Goal: Task Accomplishment & Management: Use online tool/utility

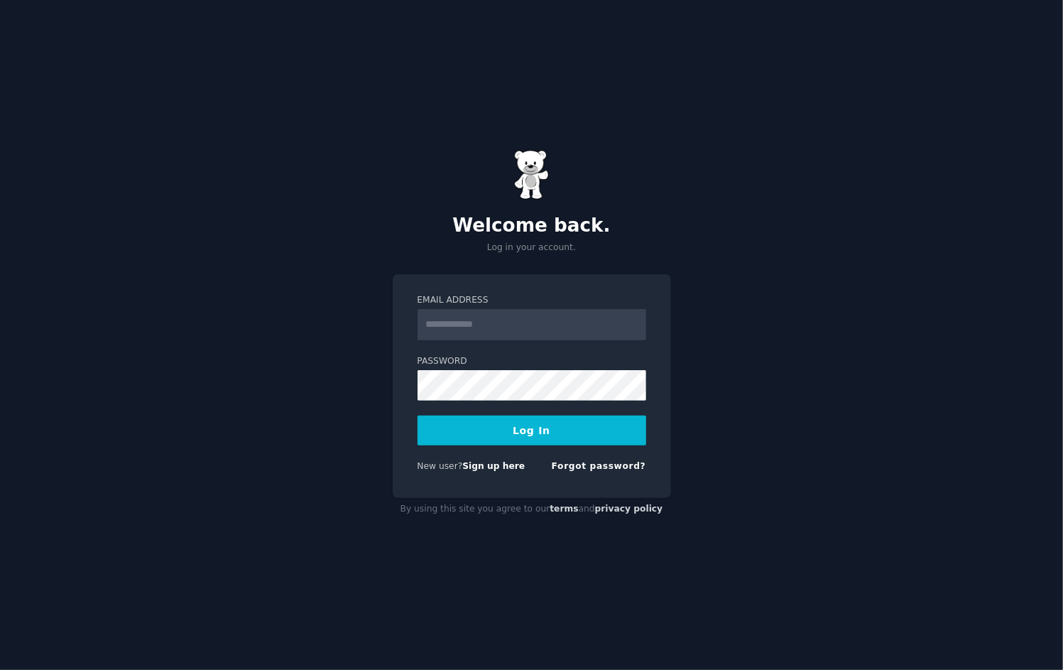
click at [557, 161] on div "Welcome back. Log in your account." at bounding box center [532, 202] width 278 height 104
click at [543, 323] on input "Email Address" at bounding box center [532, 324] width 229 height 31
click at [533, 338] on input "Email Address" at bounding box center [532, 324] width 229 height 31
type input "**********"
click at [522, 443] on form "**********" at bounding box center [532, 386] width 229 height 184
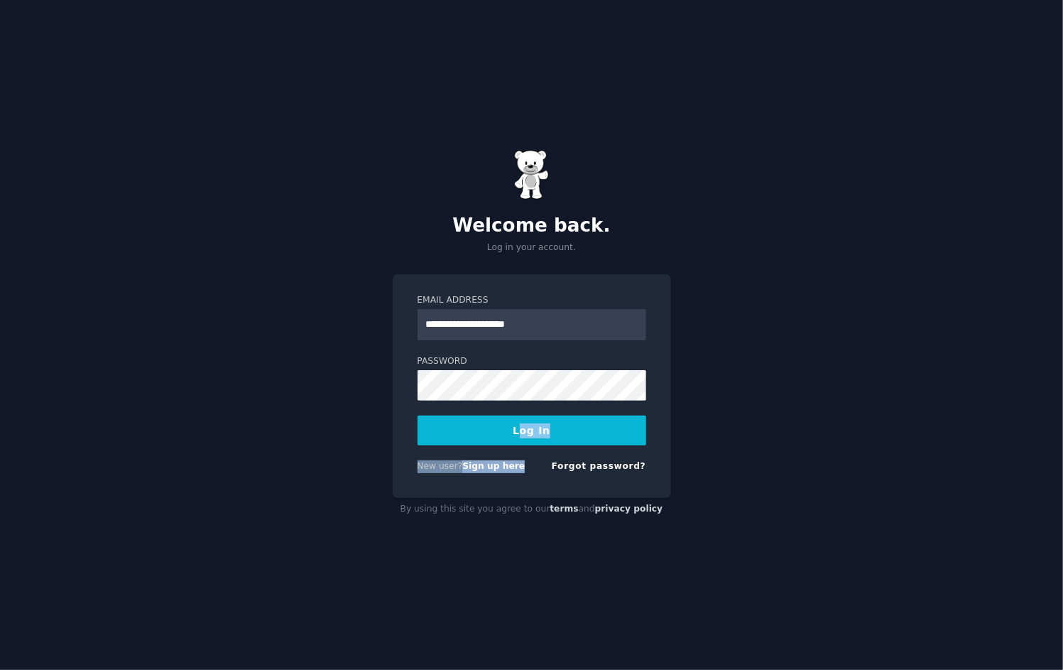
click at [522, 437] on button "Log In" at bounding box center [532, 430] width 229 height 30
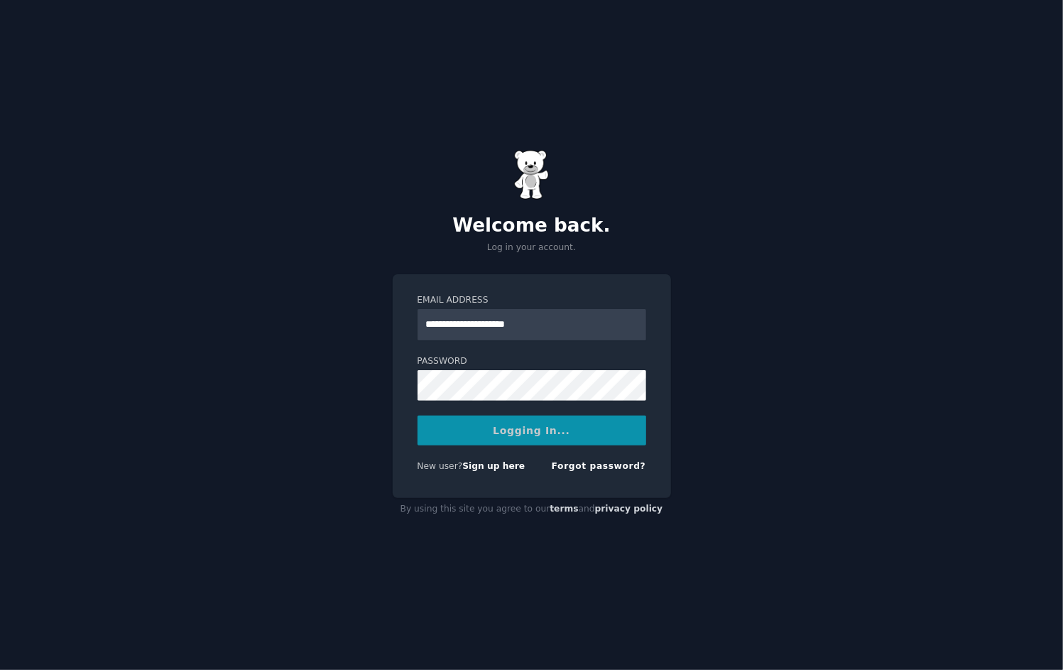
click at [721, 427] on div "**********" at bounding box center [531, 335] width 1063 height 670
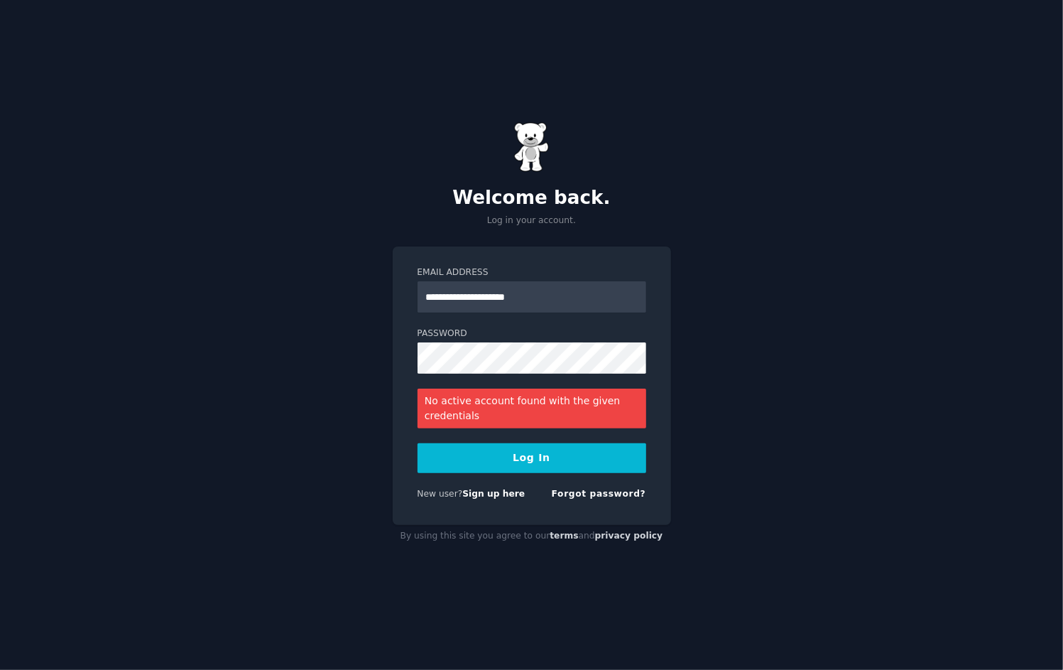
click at [668, 486] on div "**********" at bounding box center [532, 385] width 278 height 278
click at [487, 494] on link "Sign up here" at bounding box center [493, 494] width 62 height 10
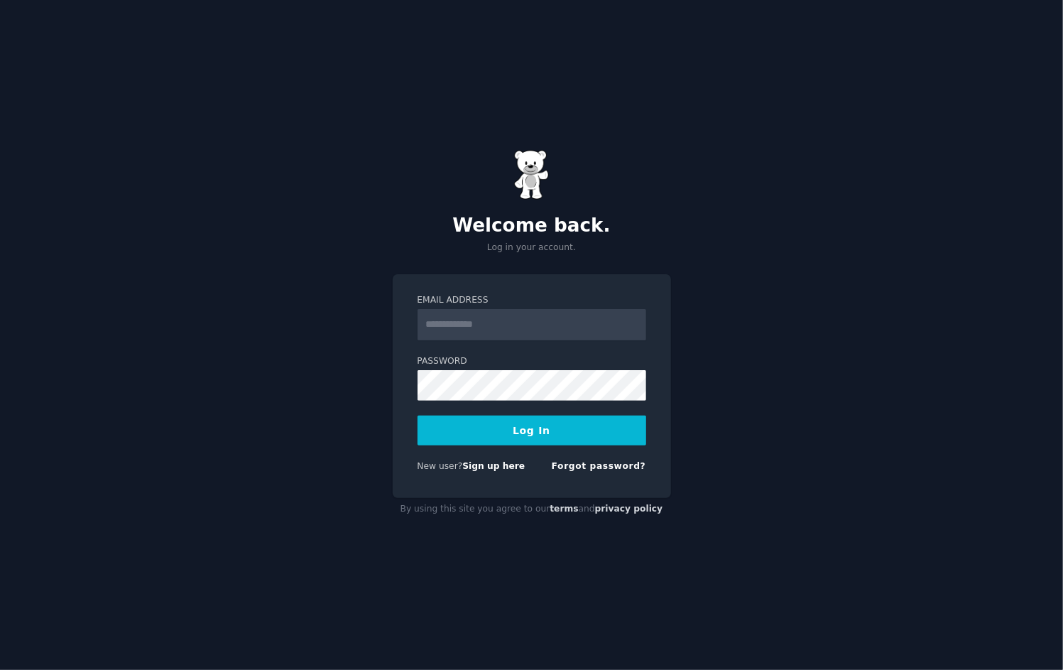
drag, startPoint x: 533, startPoint y: 343, endPoint x: 531, endPoint y: 334, distance: 8.6
click at [533, 338] on form "Email Address Password Log In New user? Sign up here Forgot password?" at bounding box center [532, 386] width 229 height 184
click at [530, 332] on input "Email Address" at bounding box center [532, 324] width 229 height 31
type input "**********"
click at [418, 415] on button "Log In" at bounding box center [532, 430] width 229 height 30
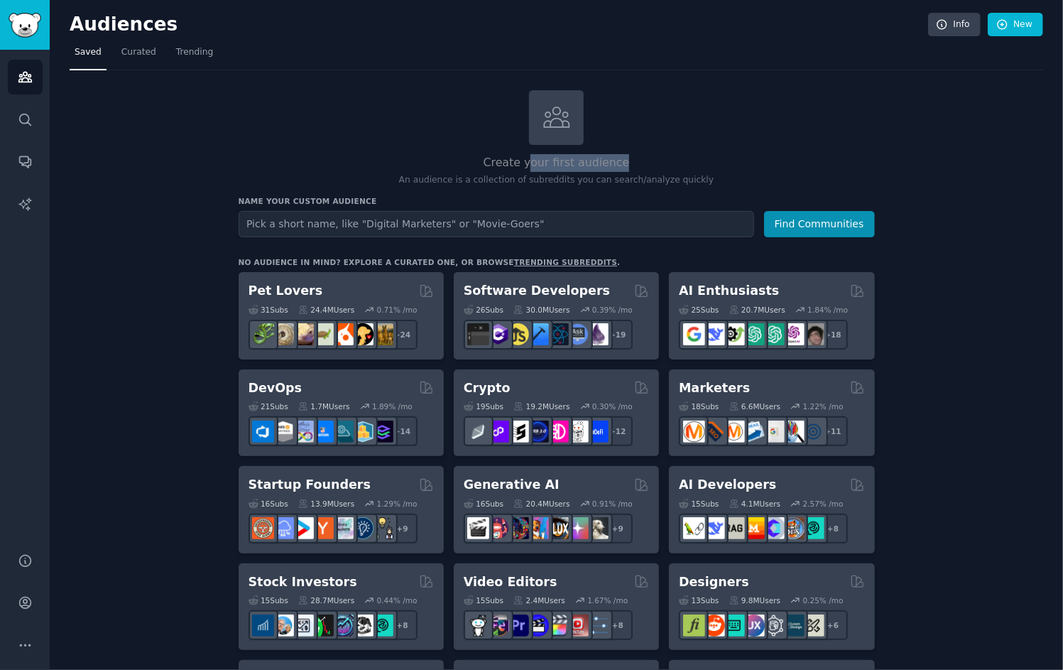
drag, startPoint x: 530, startPoint y: 158, endPoint x: 636, endPoint y: 157, distance: 105.1
click at [636, 157] on h2 "Create your first audience" at bounding box center [557, 163] width 636 height 18
drag, startPoint x: 521, startPoint y: 190, endPoint x: 582, endPoint y: 182, distance: 60.8
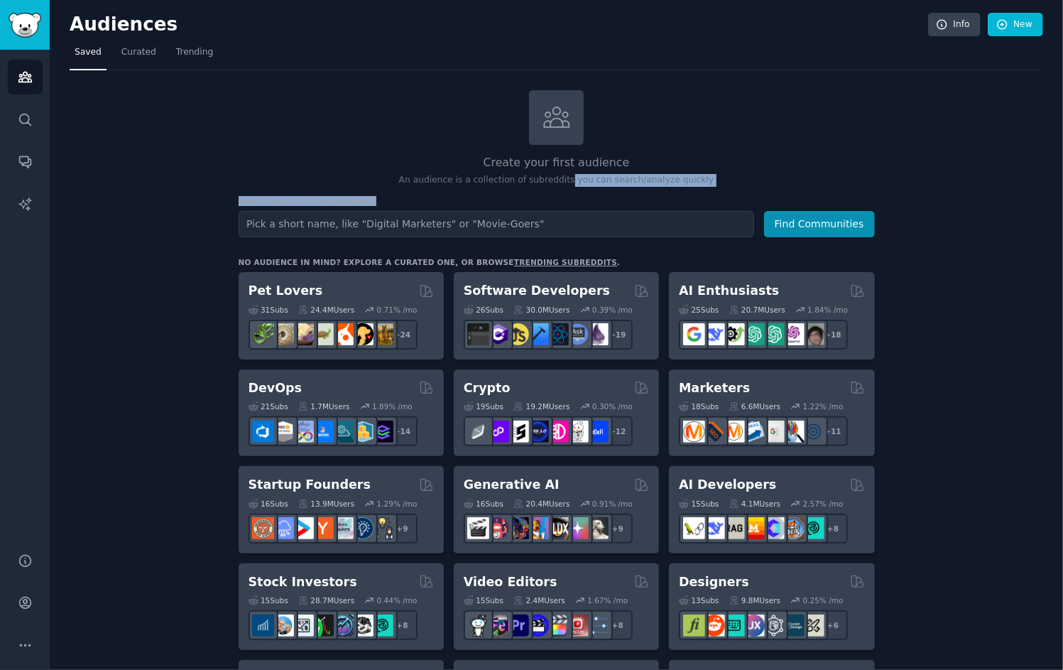
click at [619, 174] on p "An audience is a collection of subreddits you can search/analyze quickly" at bounding box center [557, 180] width 636 height 13
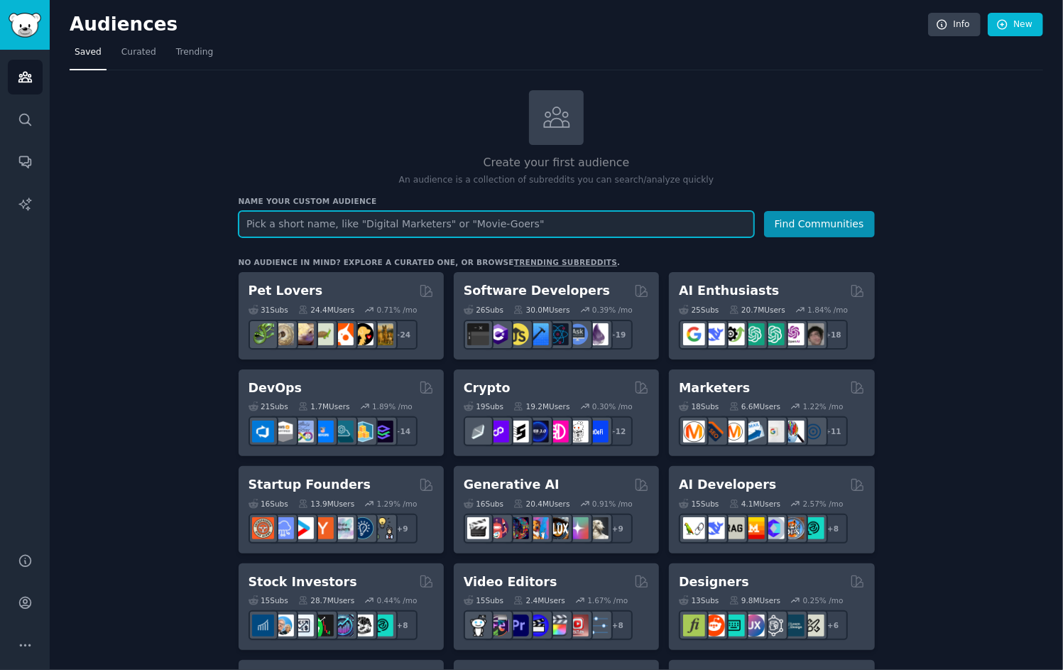
click at [391, 214] on input "text" at bounding box center [497, 224] width 516 height 26
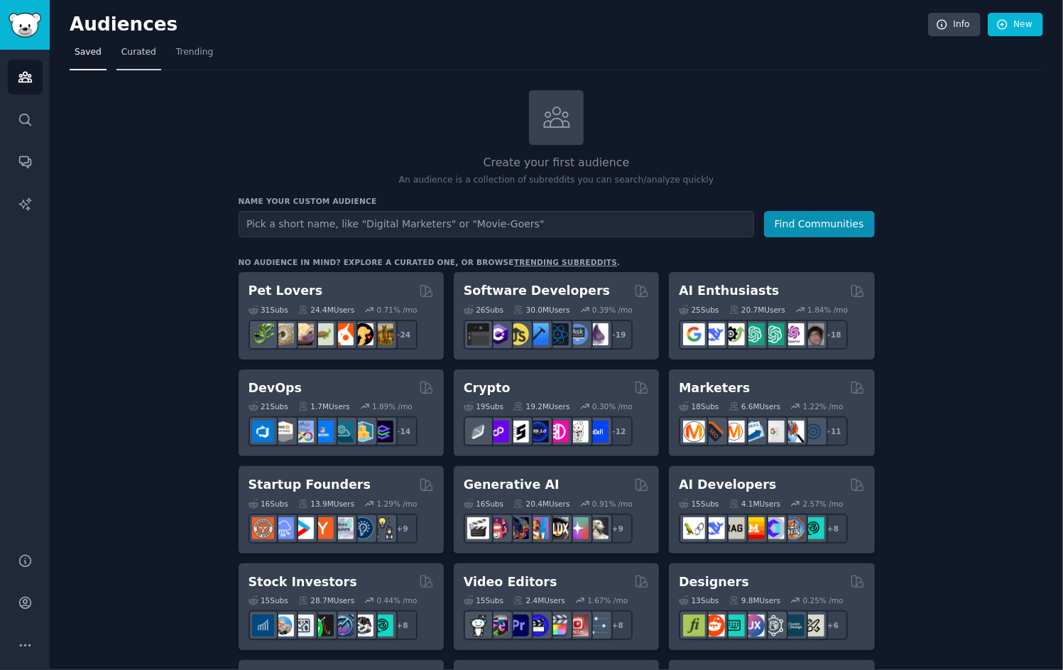
click at [135, 48] on span "Curated" at bounding box center [138, 52] width 35 height 13
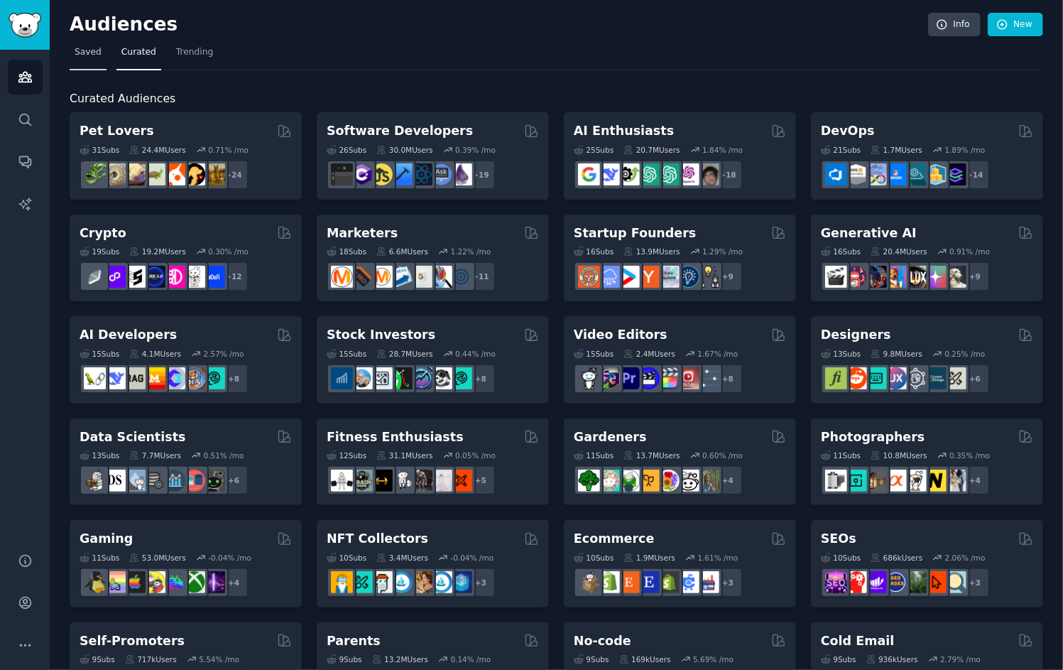
click at [98, 44] on link "Saved" at bounding box center [88, 55] width 37 height 29
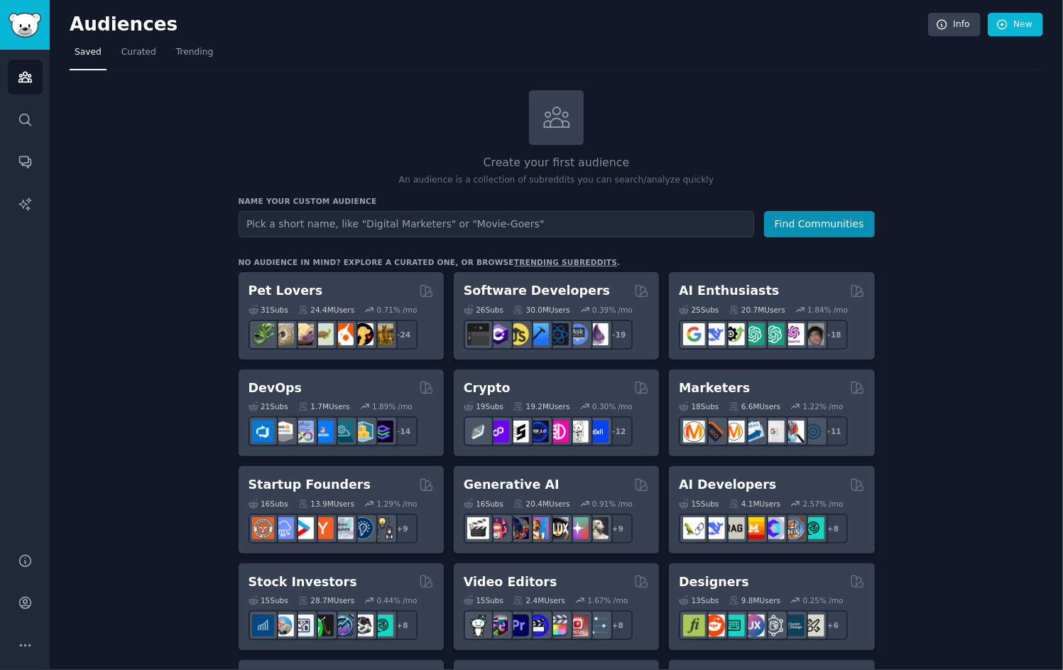
click at [405, 225] on input "text" at bounding box center [497, 224] width 516 height 26
click at [507, 223] on input "text" at bounding box center [497, 224] width 516 height 26
drag, startPoint x: 312, startPoint y: 225, endPoint x: 222, endPoint y: 229, distance: 91.0
click at [259, 229] on input "mockups" at bounding box center [497, 224] width 516 height 26
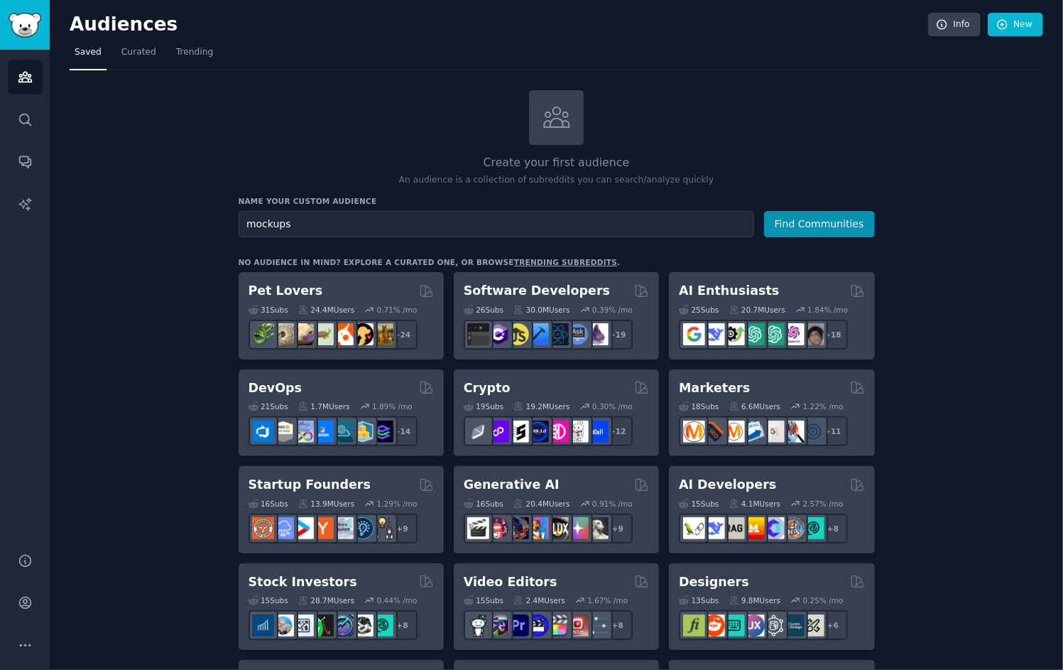
click at [297, 227] on input "mockups" at bounding box center [497, 224] width 516 height 26
drag, startPoint x: 282, startPoint y: 222, endPoint x: 244, endPoint y: 222, distance: 37.6
click at [244, 222] on input "mockups" at bounding box center [497, 224] width 516 height 26
drag, startPoint x: 278, startPoint y: 224, endPoint x: 219, endPoint y: 222, distance: 59.7
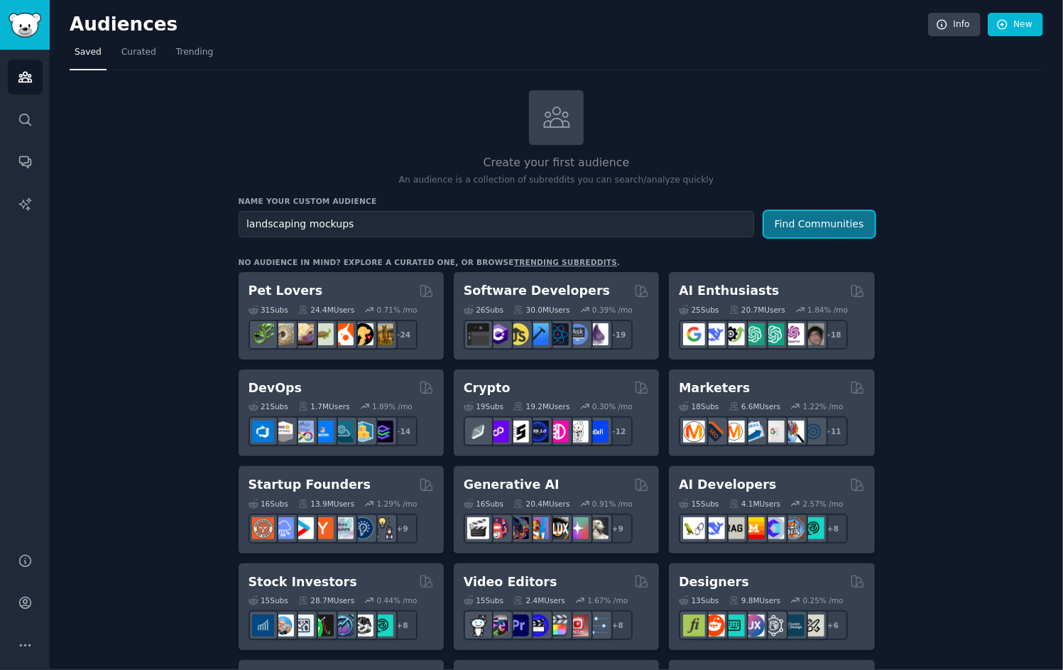
click at [825, 211] on button "Find Communities" at bounding box center [819, 224] width 111 height 26
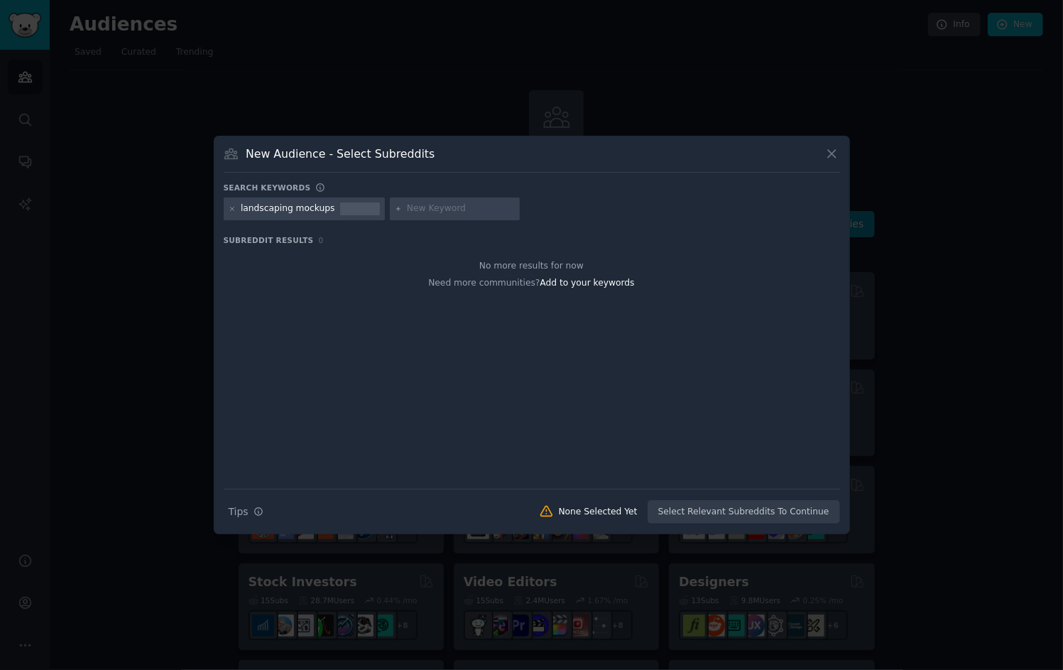
click at [839, 149] on icon at bounding box center [831, 153] width 15 height 15
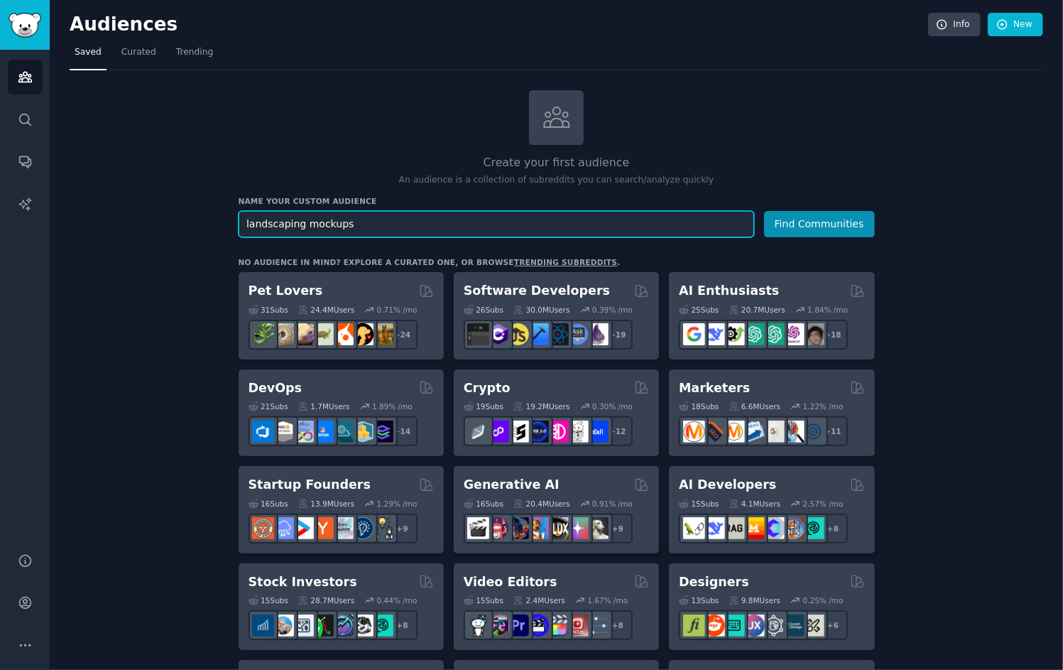
click at [335, 213] on input "landscaping mockups" at bounding box center [497, 224] width 516 height 26
drag, startPoint x: 359, startPoint y: 226, endPoint x: 183, endPoint y: 214, distance: 175.8
type input "diy landscapers"
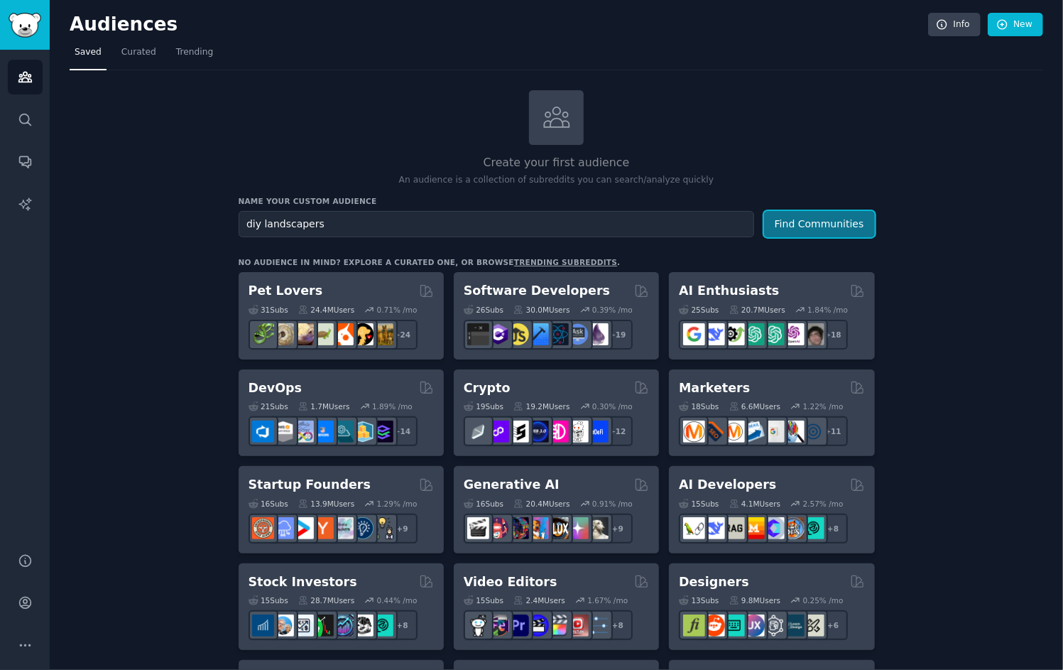
click at [841, 225] on button "Find Communities" at bounding box center [819, 224] width 111 height 26
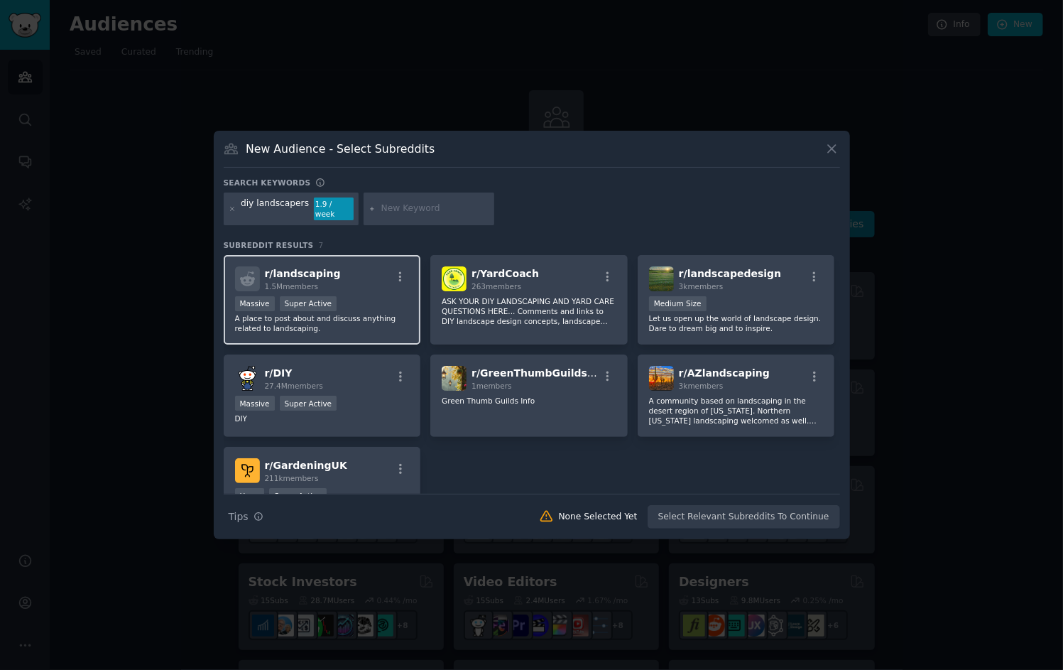
click at [383, 304] on div "Massive Super Active" at bounding box center [322, 305] width 175 height 18
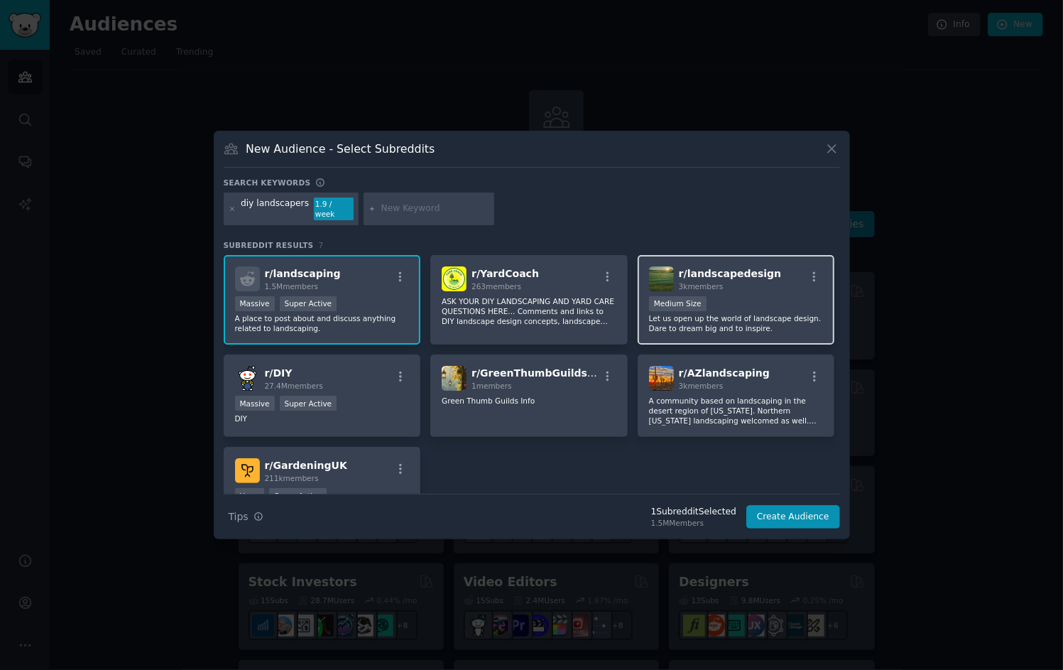
click at [744, 313] on p "Let us open up the world of landscape design. Dare to dream big and to inspire." at bounding box center [736, 323] width 175 height 20
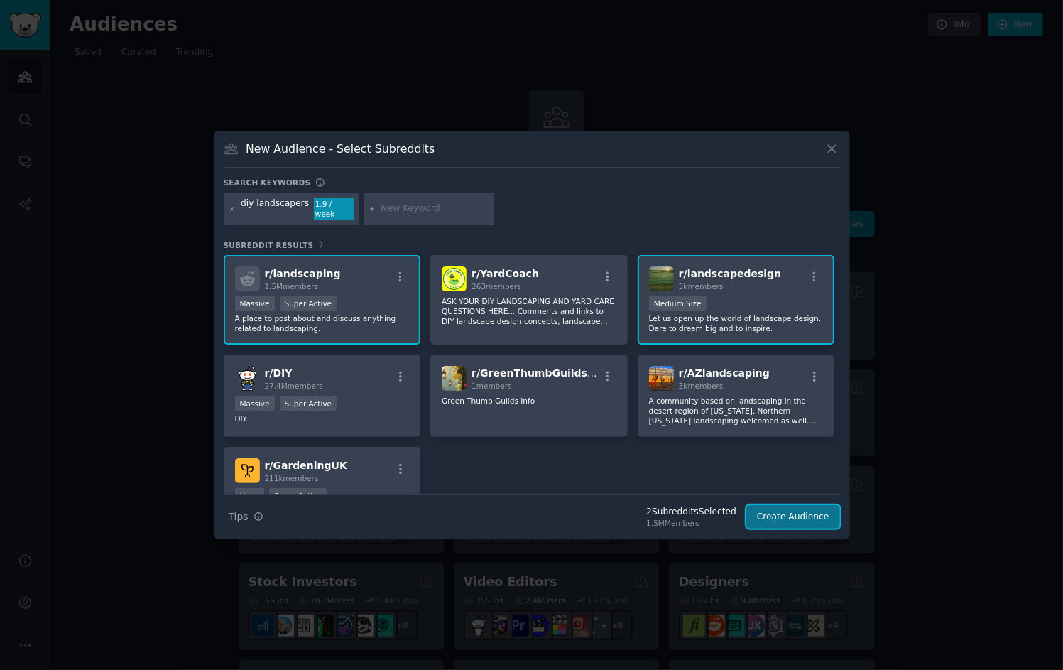
click at [788, 506] on button "Create Audience" at bounding box center [793, 517] width 94 height 24
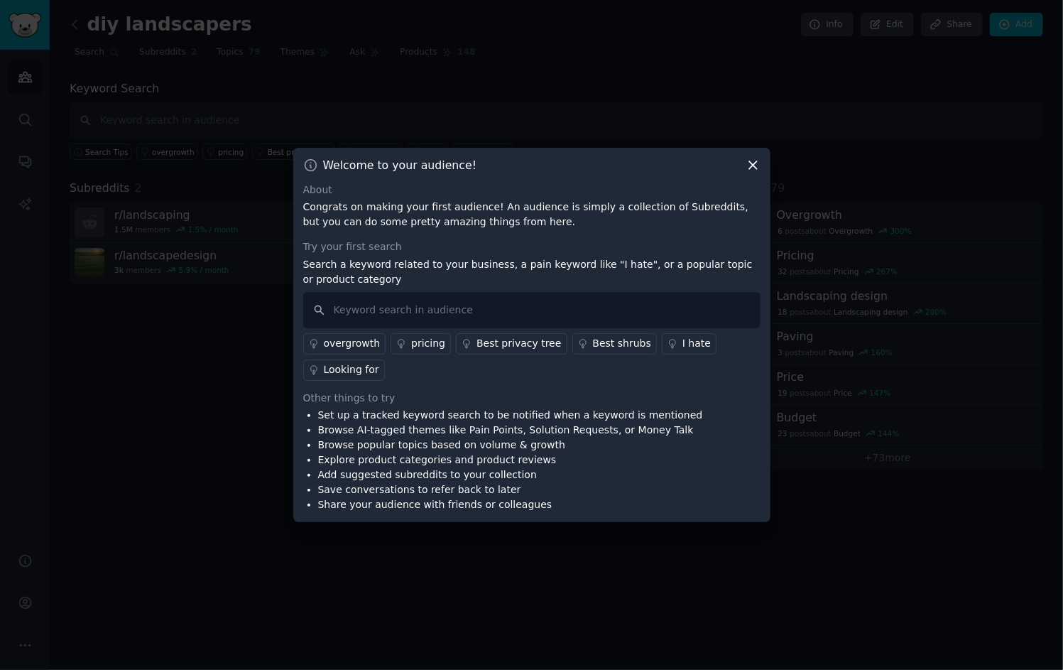
drag, startPoint x: 452, startPoint y: 233, endPoint x: 488, endPoint y: 235, distance: 35.6
click at [485, 235] on div "About Congrats on making your first audience! An audience is simply a collectio…" at bounding box center [531, 347] width 457 height 330
click at [488, 234] on div "About Congrats on making your first audience! An audience is simply a collectio…" at bounding box center [531, 347] width 457 height 330
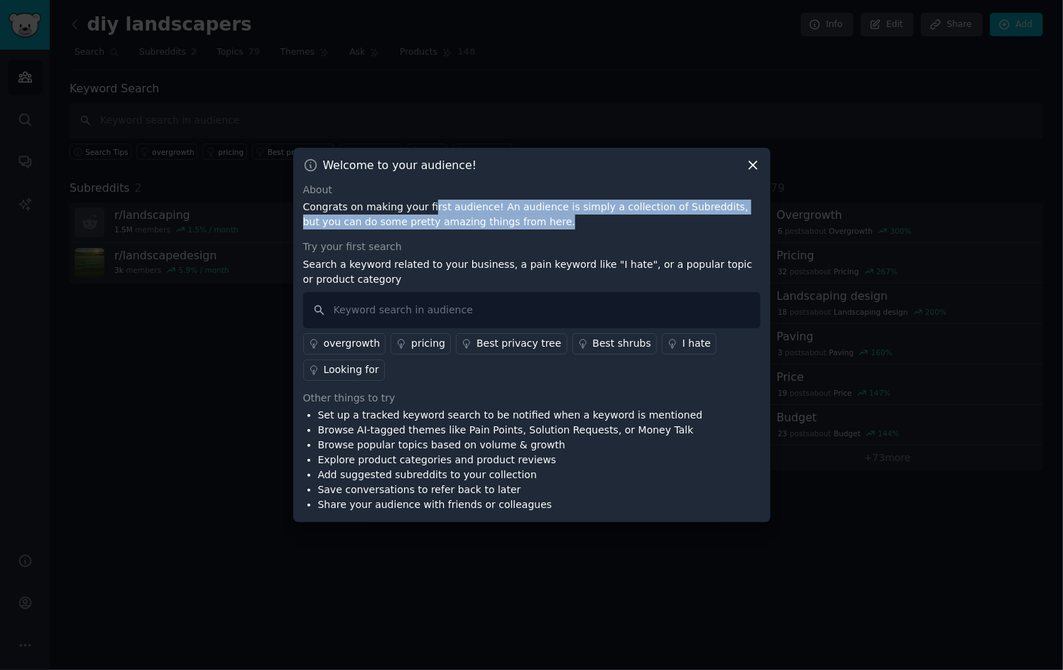
drag, startPoint x: 491, startPoint y: 222, endPoint x: 420, endPoint y: 202, distance: 73.6
click at [422, 202] on p "Congrats on making your first audience! An audience is simply a collection of S…" at bounding box center [531, 215] width 457 height 30
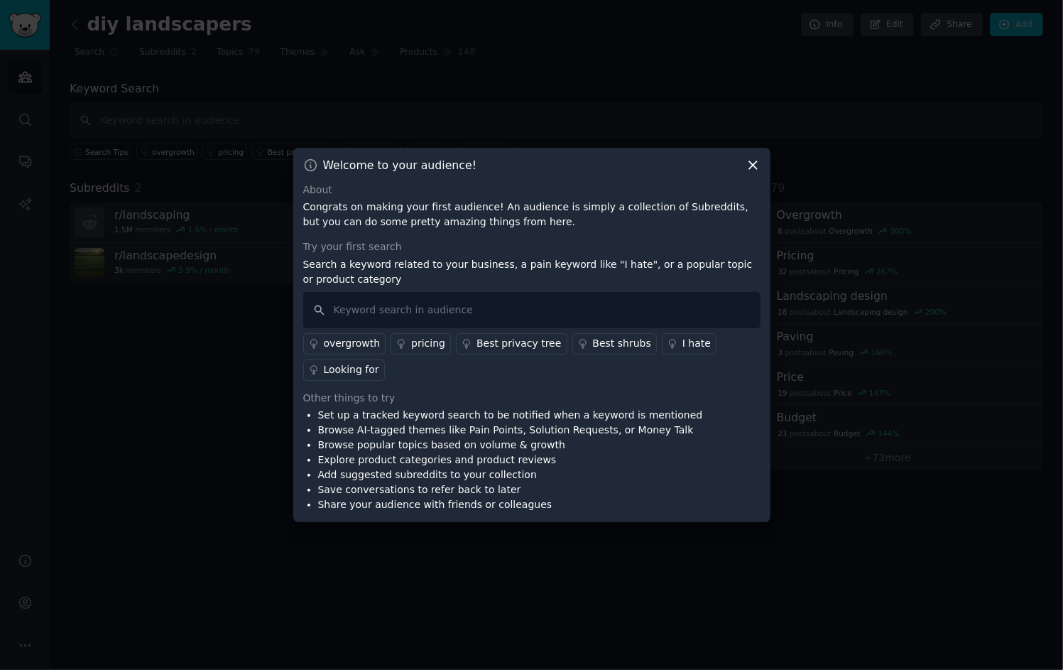
click at [415, 202] on p "Congrats on making your first audience! An audience is simply a collection of S…" at bounding box center [531, 215] width 457 height 30
drag, startPoint x: 393, startPoint y: 201, endPoint x: 506, endPoint y: 218, distance: 114.2
click at [496, 217] on p "Congrats on making your first audience! An audience is simply a collection of S…" at bounding box center [531, 215] width 457 height 30
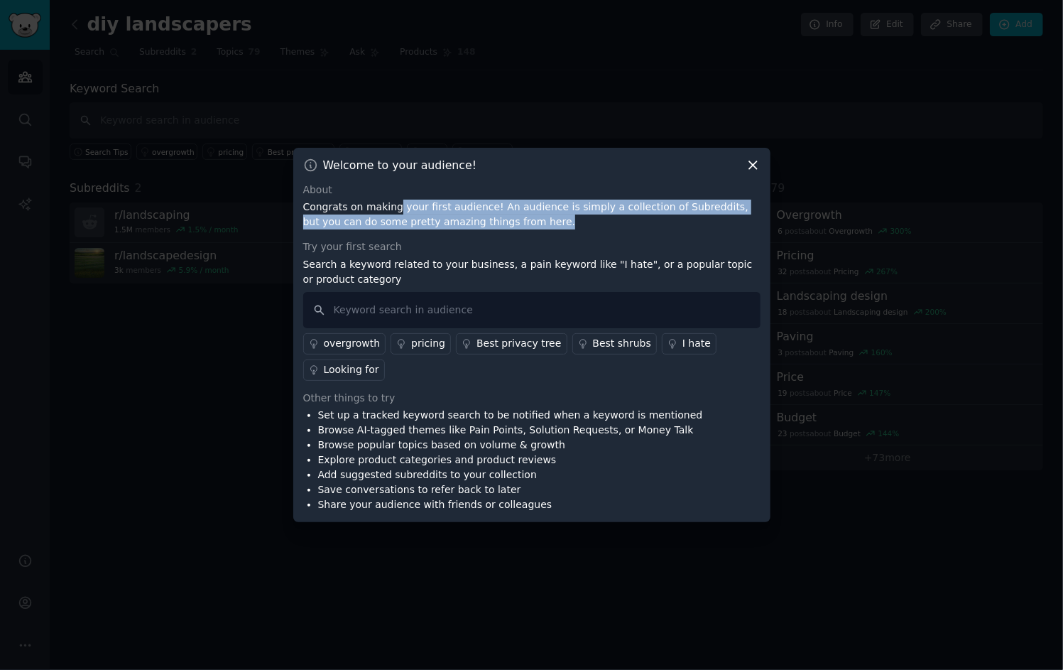
click at [510, 219] on p "Congrats on making your first audience! An audience is simply a collection of S…" at bounding box center [531, 215] width 457 height 30
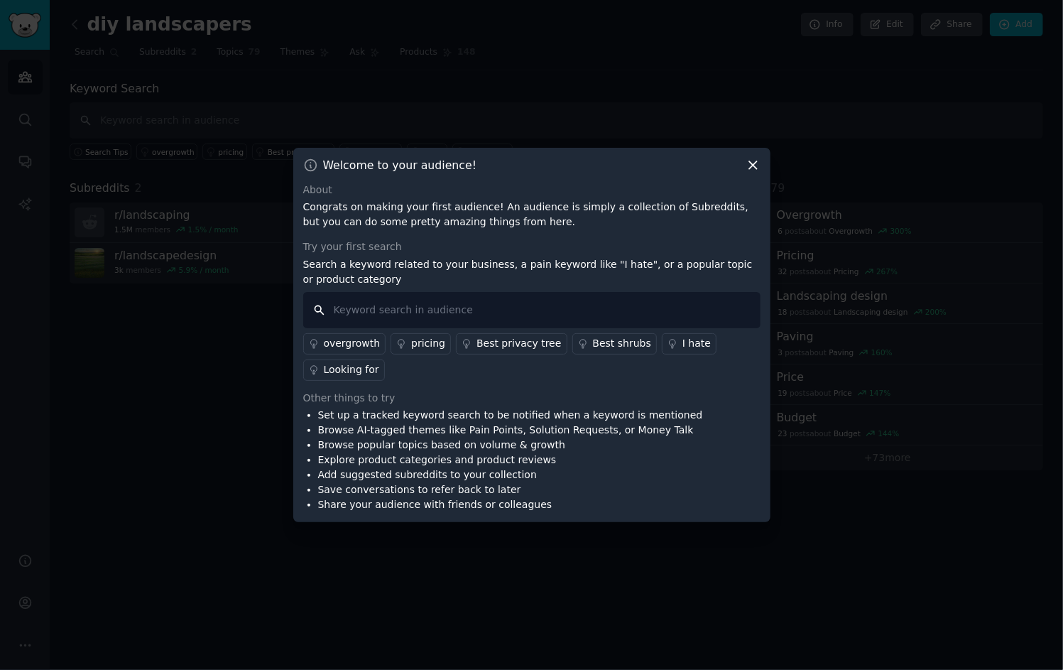
click at [402, 300] on input "text" at bounding box center [531, 310] width 457 height 36
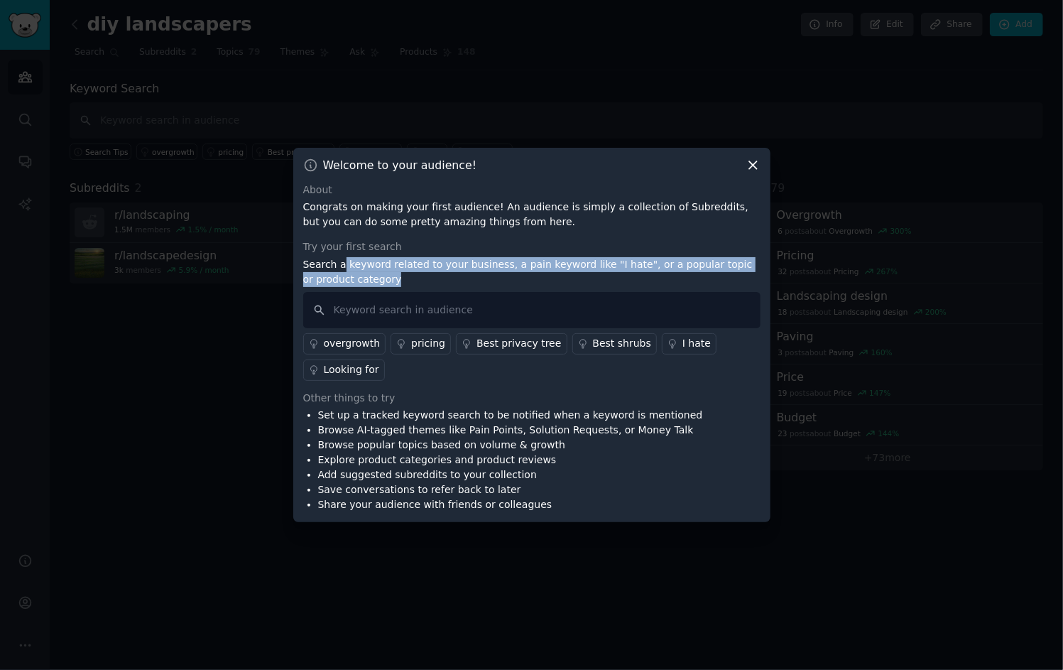
click at [393, 278] on p "Search a keyword related to your business, a pain keyword like "I hate", or a p…" at bounding box center [531, 272] width 457 height 30
drag, startPoint x: 395, startPoint y: 278, endPoint x: 329, endPoint y: 264, distance: 67.6
click at [339, 266] on p "Search a keyword related to your business, a pain keyword like "I hate", or a p…" at bounding box center [531, 272] width 457 height 30
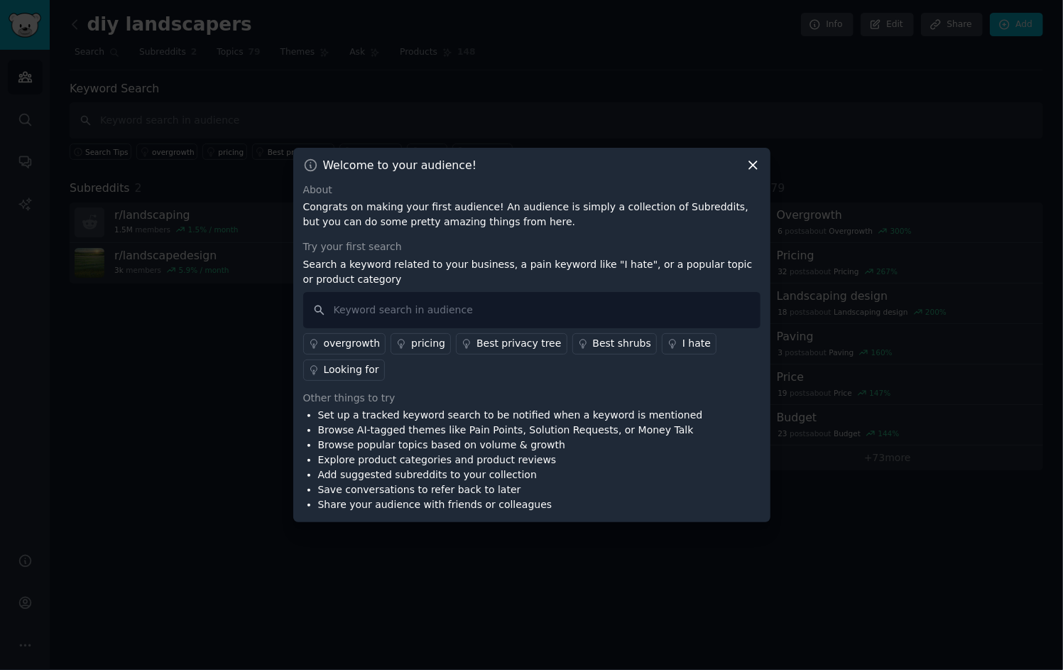
click at [329, 264] on p "Search a keyword related to your business, a pain keyword like "I hate", or a p…" at bounding box center [531, 272] width 457 height 30
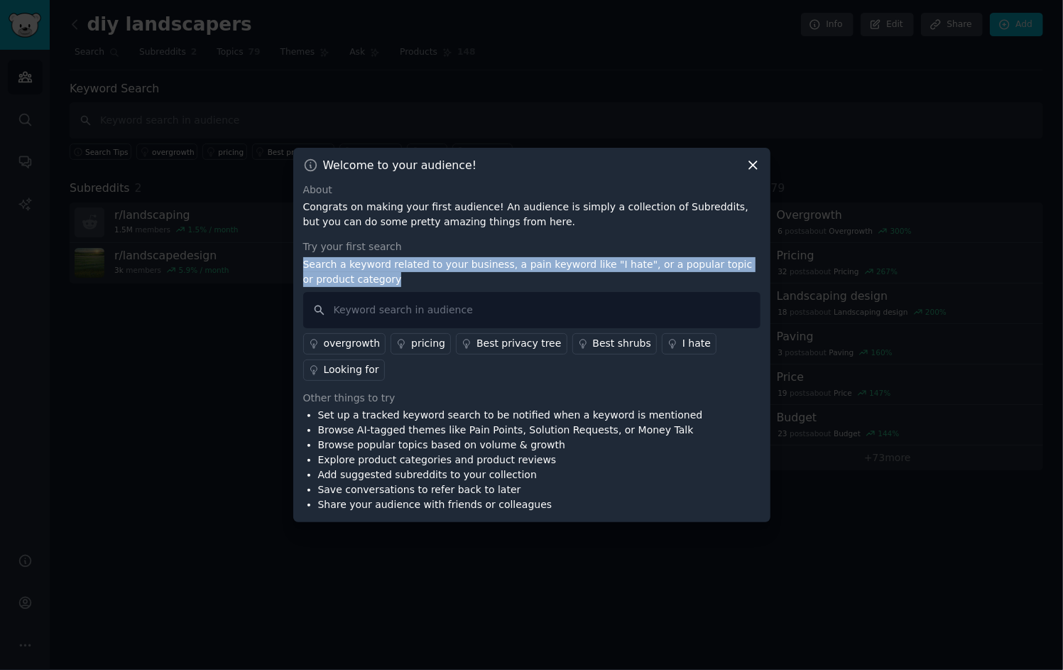
drag, startPoint x: 303, startPoint y: 265, endPoint x: 416, endPoint y: 279, distance: 114.5
click at [412, 278] on div "Welcome to your audience! About Congrats on making your first audience! An audi…" at bounding box center [531, 335] width 477 height 375
click at [417, 279] on p "Search a keyword related to your business, a pain keyword like "I hate", or a p…" at bounding box center [531, 272] width 457 height 30
click at [422, 280] on p "Search a keyword related to your business, a pain keyword like "I hate", or a p…" at bounding box center [531, 272] width 457 height 30
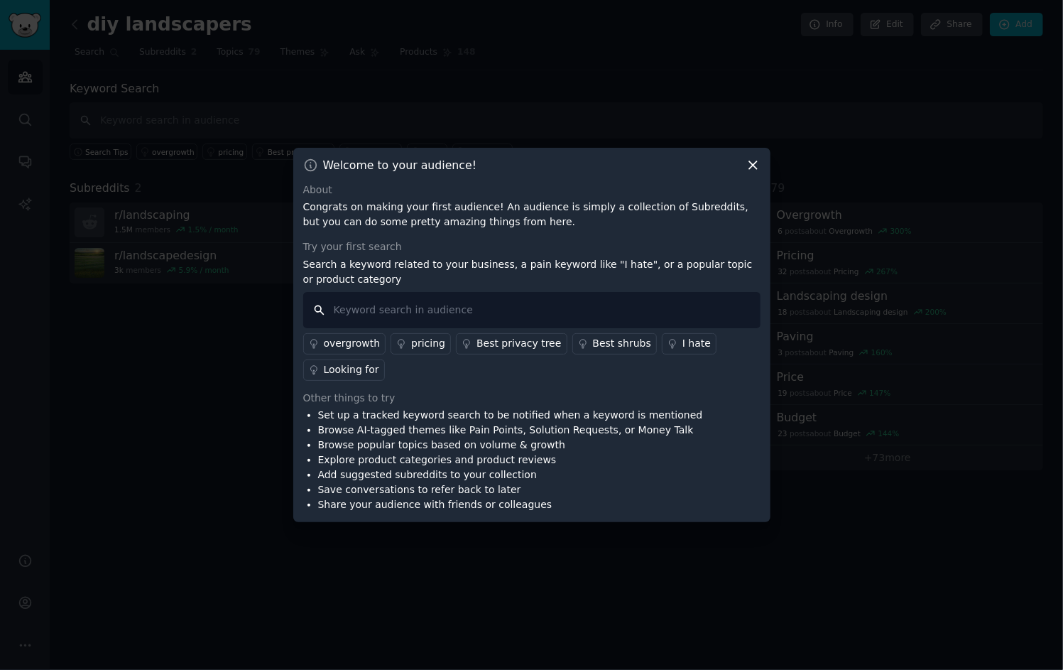
click at [427, 306] on input "text" at bounding box center [531, 310] width 457 height 36
click at [456, 309] on input "text" at bounding box center [531, 310] width 457 height 36
click at [442, 308] on input "text" at bounding box center [531, 310] width 457 height 36
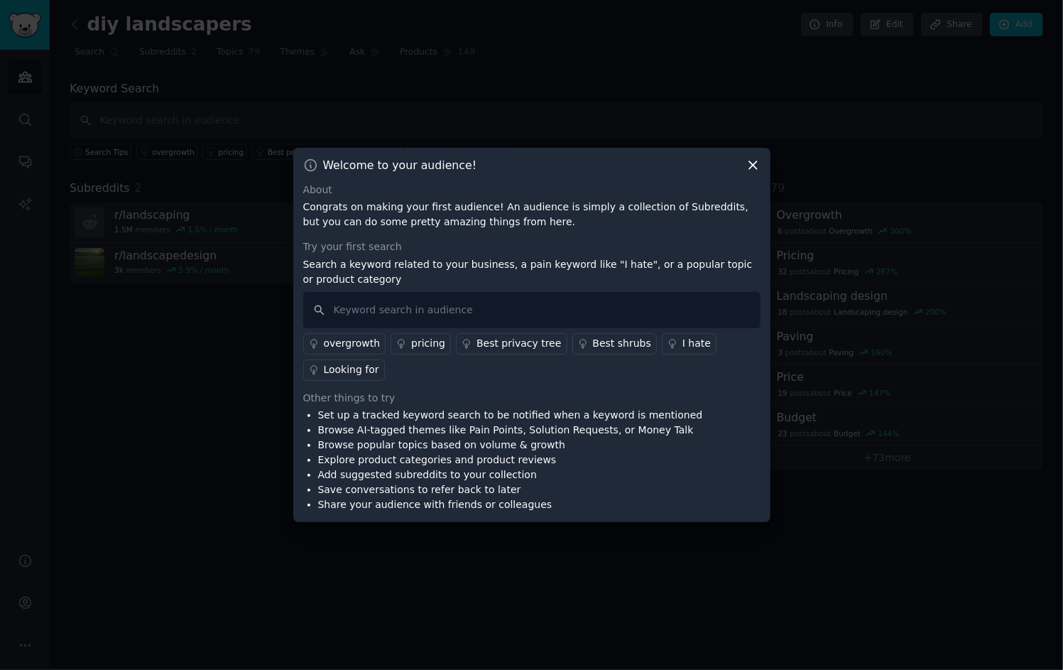
click at [502, 347] on div "Best privacy tree" at bounding box center [518, 343] width 85 height 15
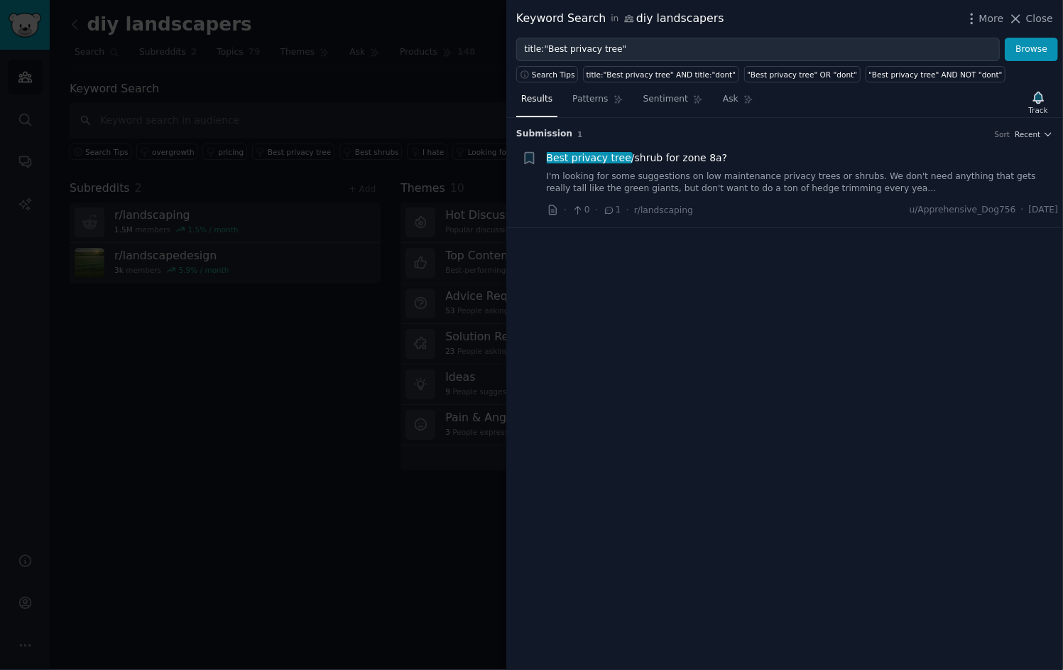
click at [730, 293] on div "Submission 1 Sort Recent Reddit text submission + Best privacy tree /shrub for …" at bounding box center [784, 394] width 557 height 552
click at [657, 160] on span "Best privacy tree /shrub for zone 8a?" at bounding box center [637, 158] width 181 height 15
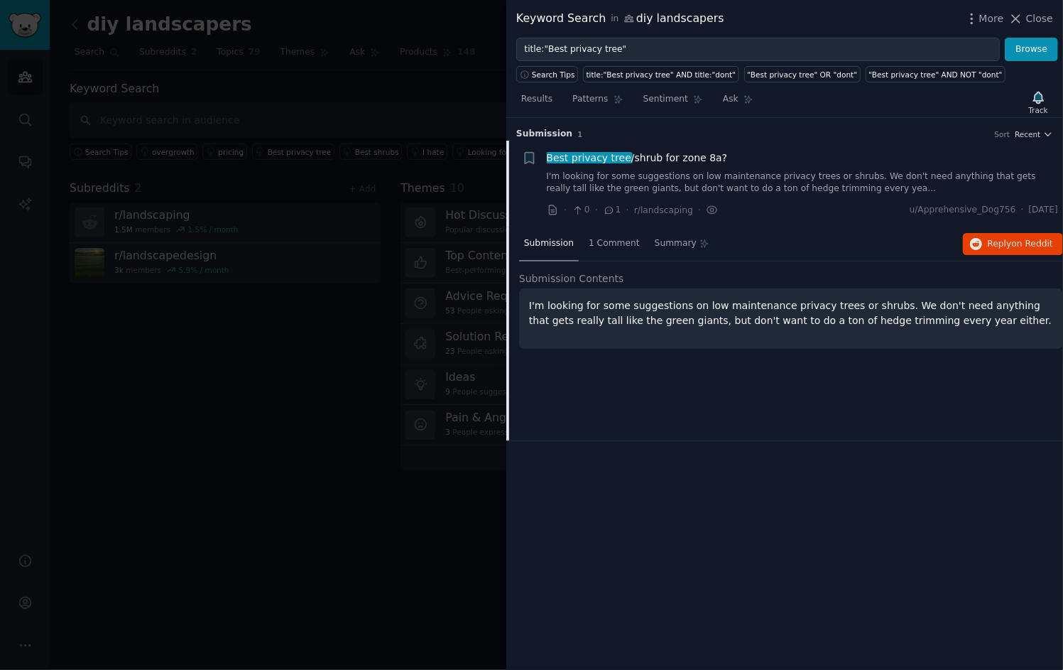
click at [643, 160] on span "Best privacy tree /shrub for zone 8a?" at bounding box center [637, 158] width 181 height 15
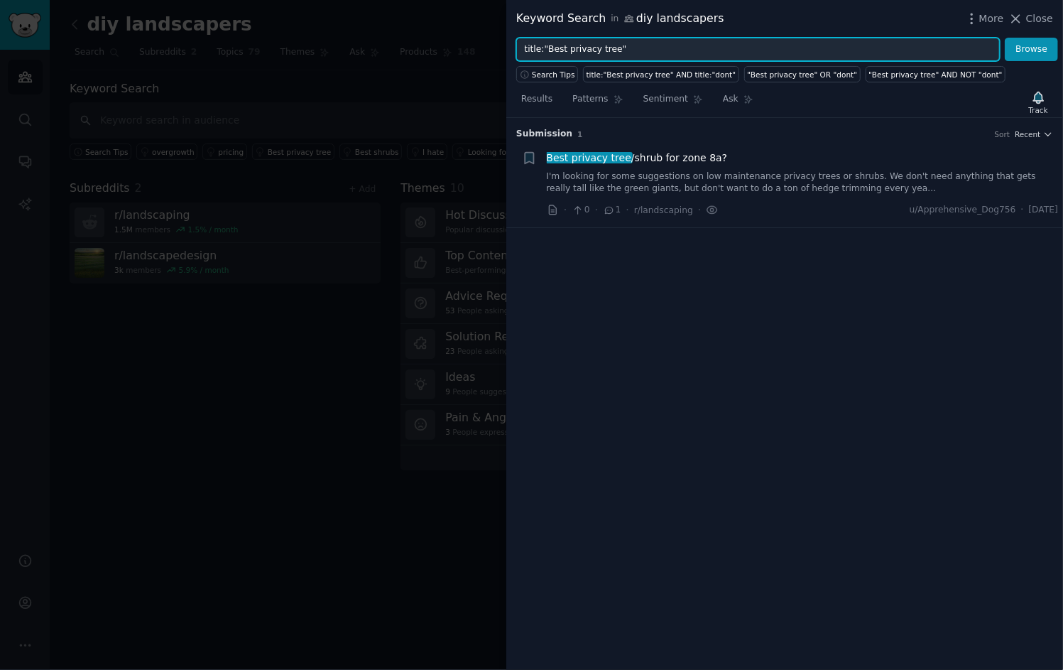
click at [653, 49] on input "title:"Best privacy tree"" at bounding box center [758, 50] width 484 height 24
drag, startPoint x: 665, startPoint y: 50, endPoint x: 502, endPoint y: 48, distance: 163.4
click at [502, 48] on div "Keyword Search in diy landscapers More Close title:"Best privacy tree" Browse S…" at bounding box center [531, 335] width 1063 height 670
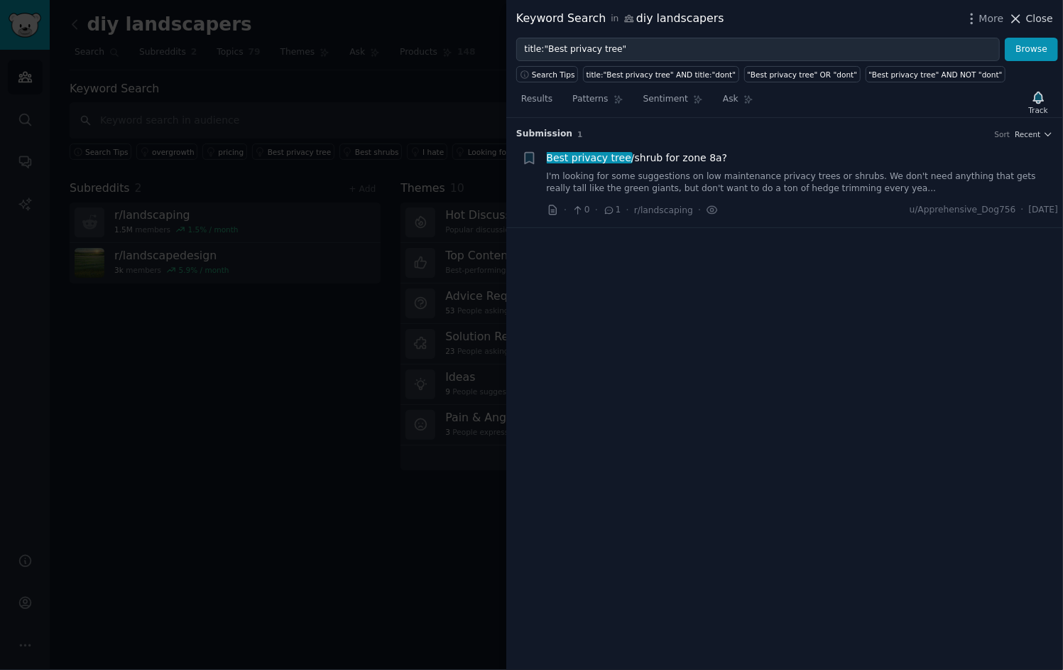
click at [1021, 23] on icon at bounding box center [1015, 18] width 15 height 15
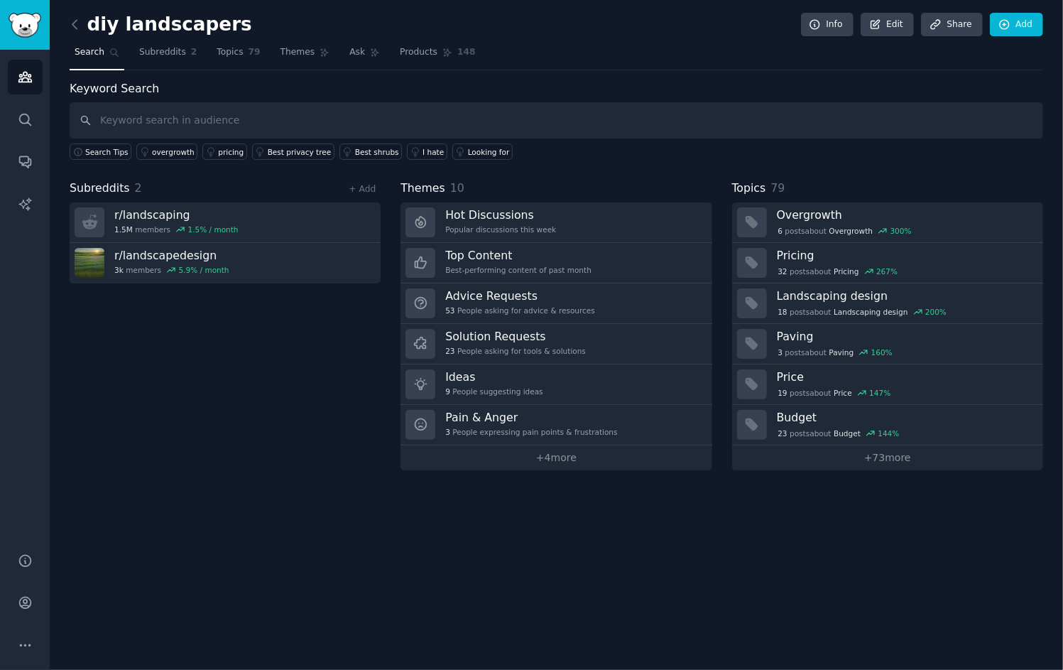
click at [692, 516] on div "diy landscapers Info Edit Share Add Search Subreddits 2 Topics 79 Themes Ask Pr…" at bounding box center [556, 335] width 1013 height 670
